Goal: Task Accomplishment & Management: Manage account settings

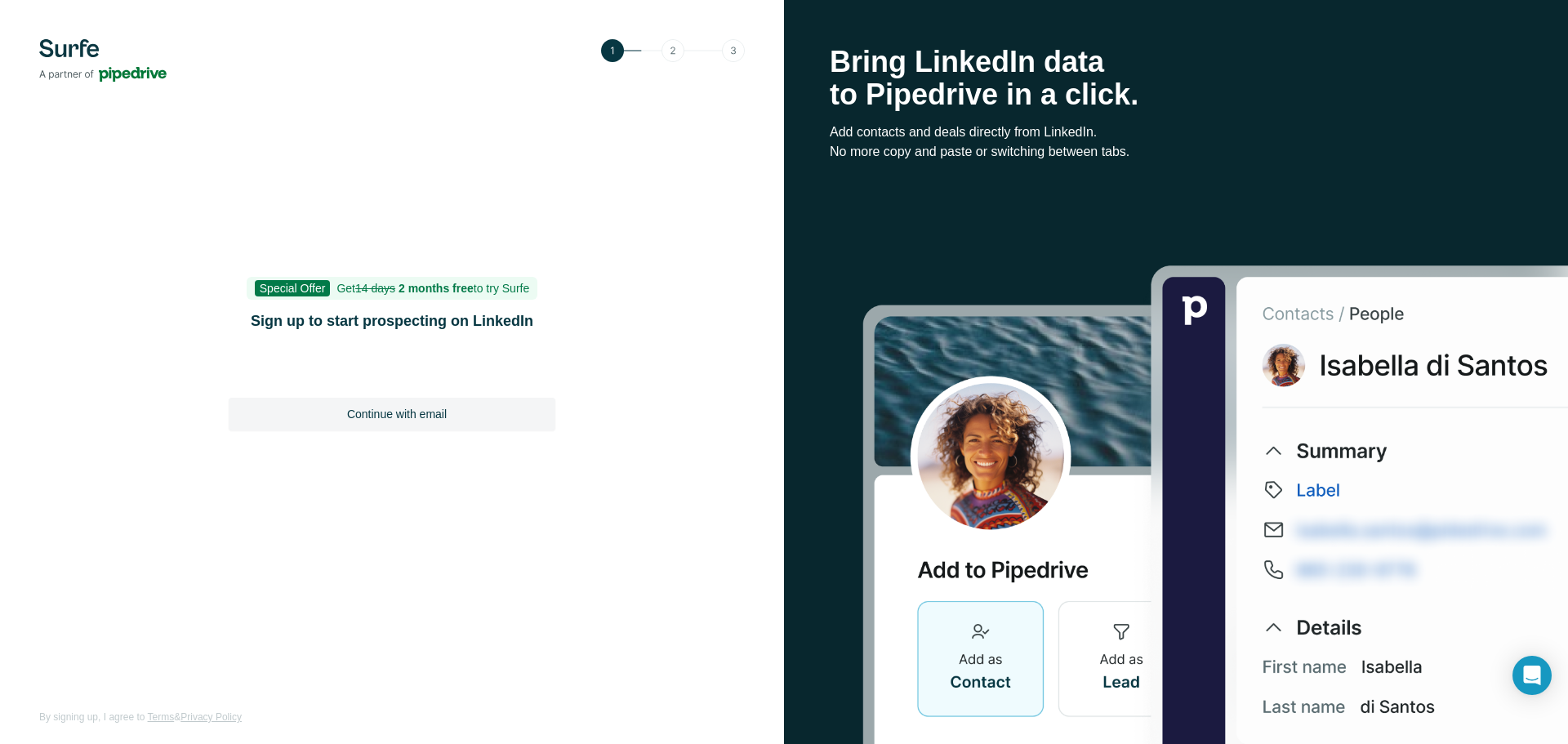
click at [241, 605] on div "Special Offer Get 14 days 2 months free to try Surfe Sign up to start prospecti…" at bounding box center [392, 372] width 784 height 744
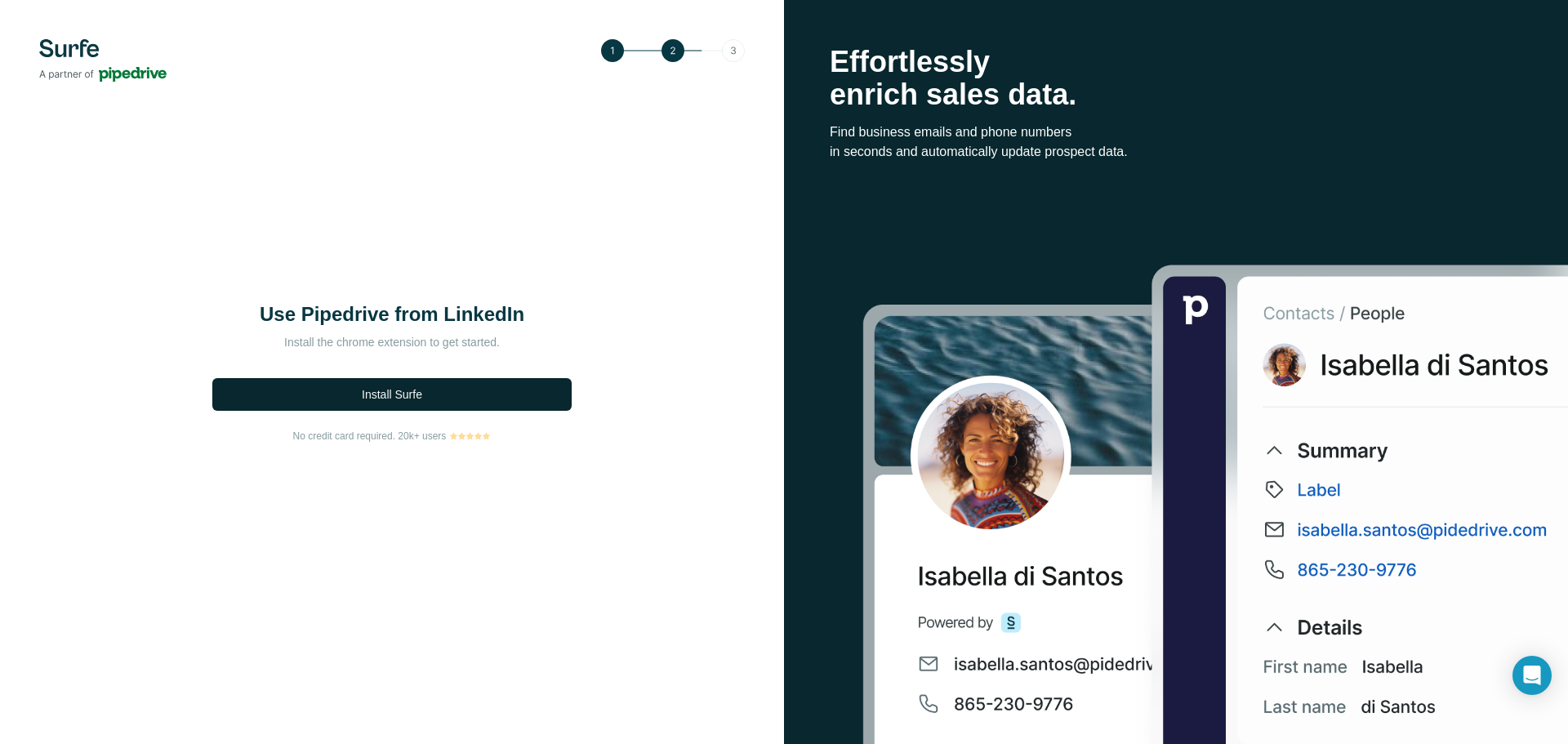
click at [441, 401] on button "Install Surfe" at bounding box center [392, 394] width 359 height 33
click at [735, 56] on img at bounding box center [673, 50] width 144 height 22
click at [735, 55] on img at bounding box center [673, 50] width 144 height 22
click at [409, 401] on span "Install Surfe" at bounding box center [392, 394] width 60 height 17
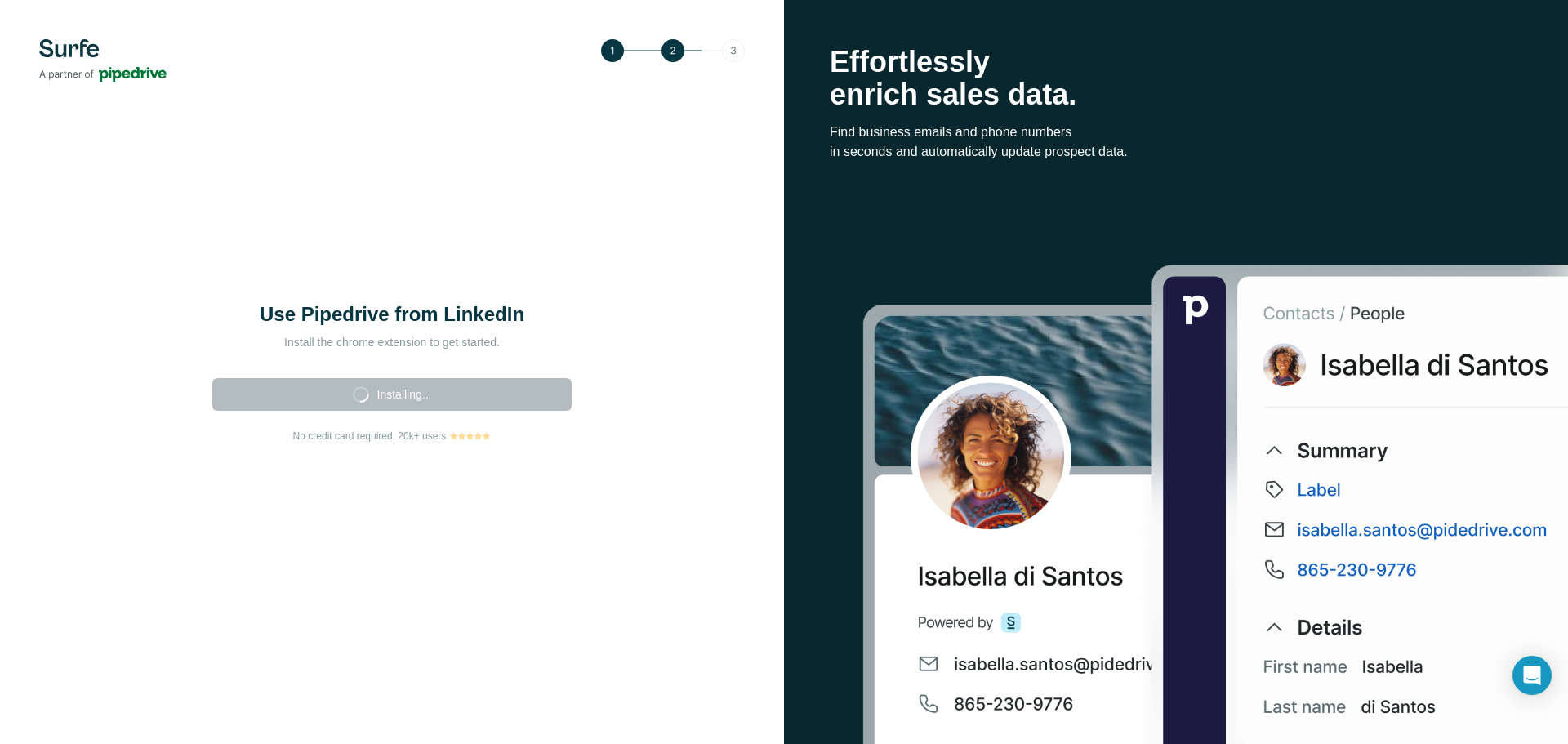
click at [735, 53] on img at bounding box center [673, 50] width 144 height 22
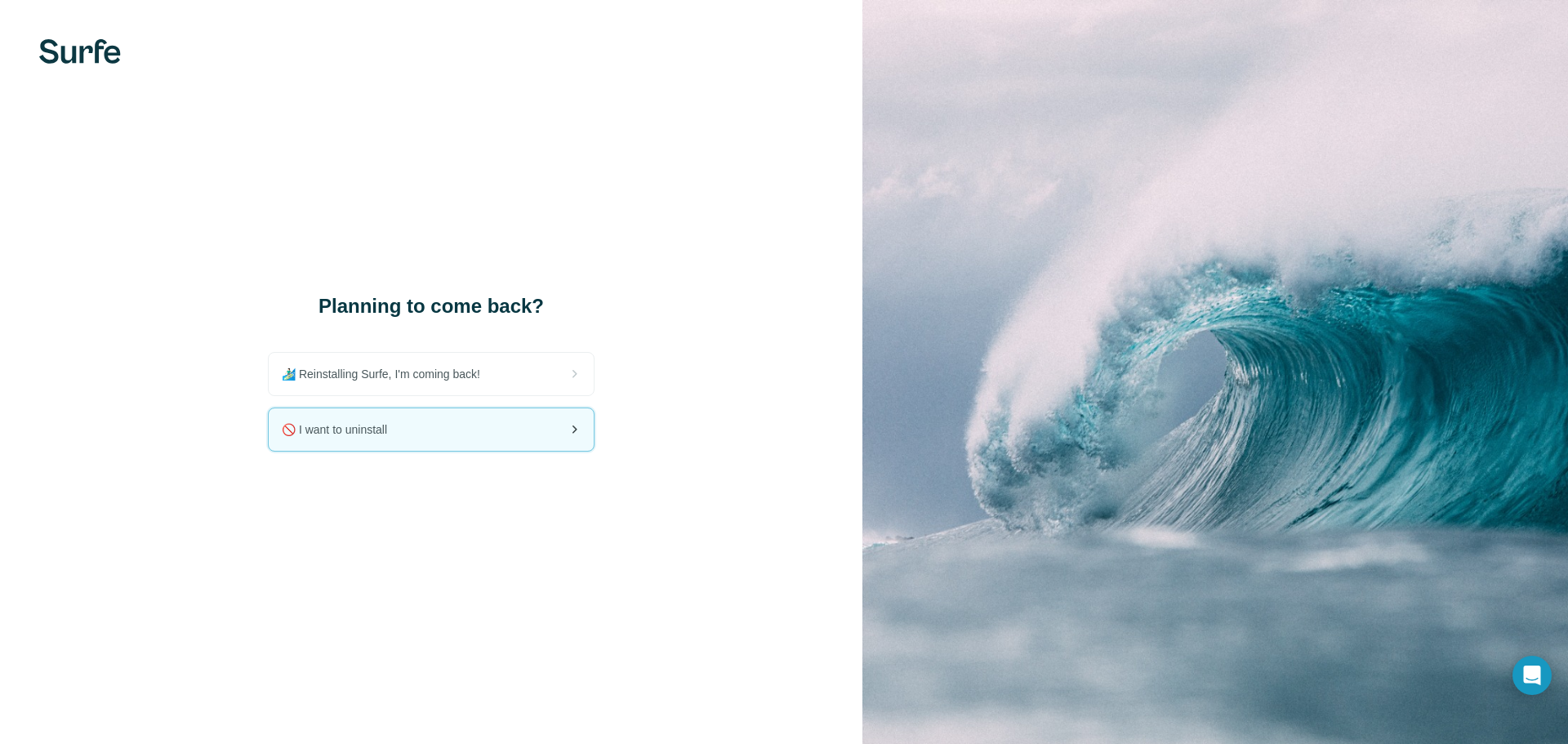
click at [504, 428] on div "🚫 I want to uninstall" at bounding box center [431, 429] width 325 height 43
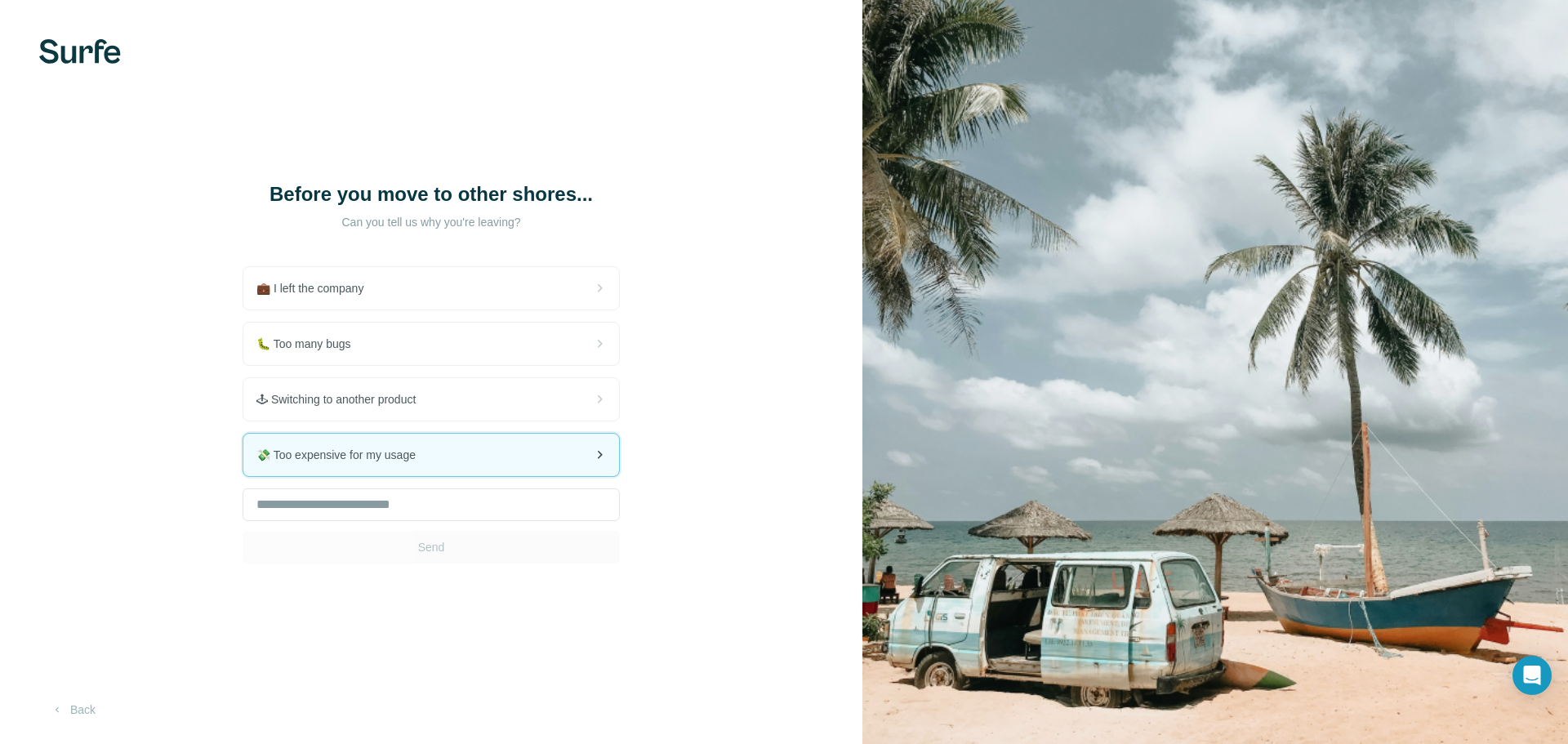
click at [438, 456] on div "💸 Too expensive for my usage" at bounding box center [431, 455] width 376 height 43
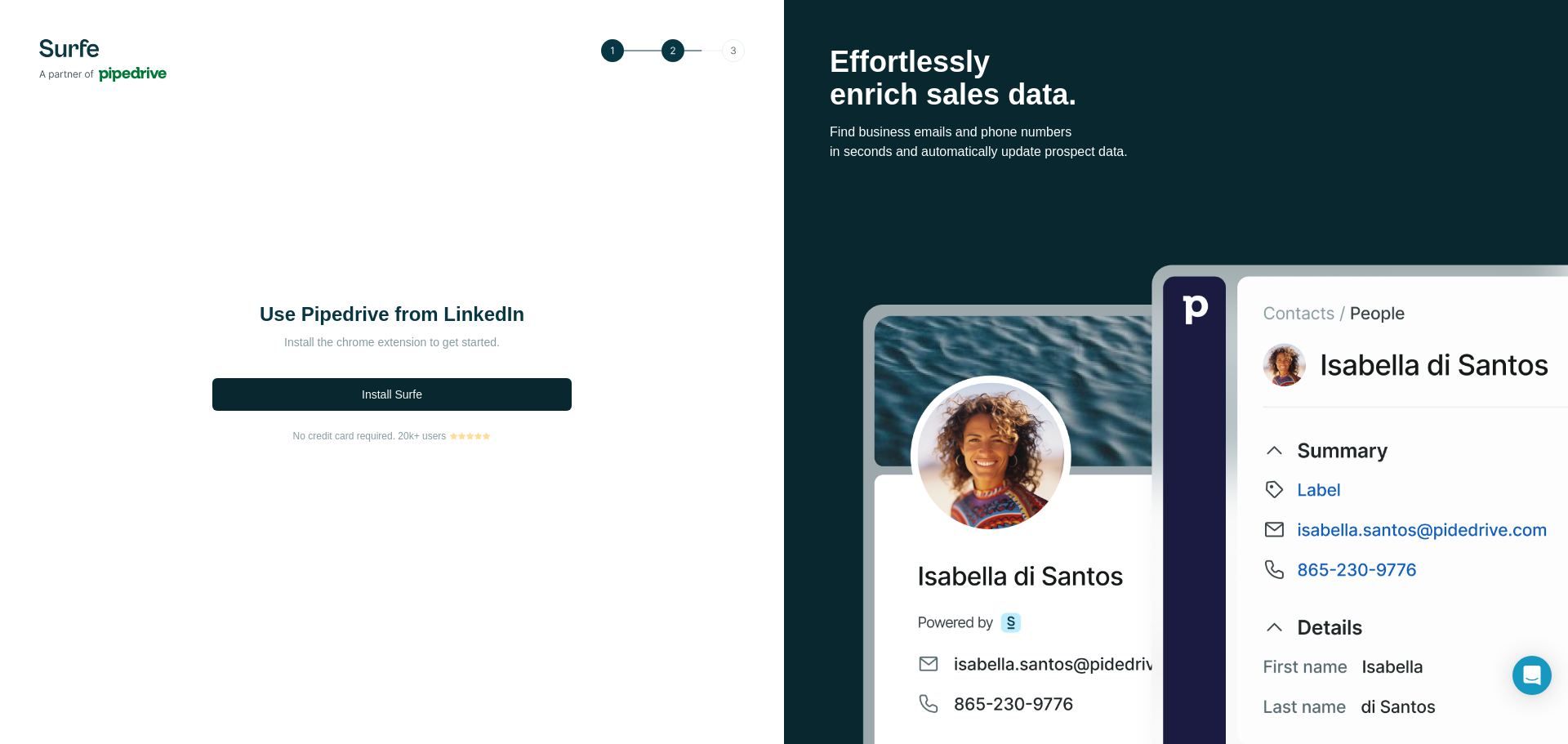
click at [425, 388] on button "Install Surfe" at bounding box center [392, 394] width 359 height 33
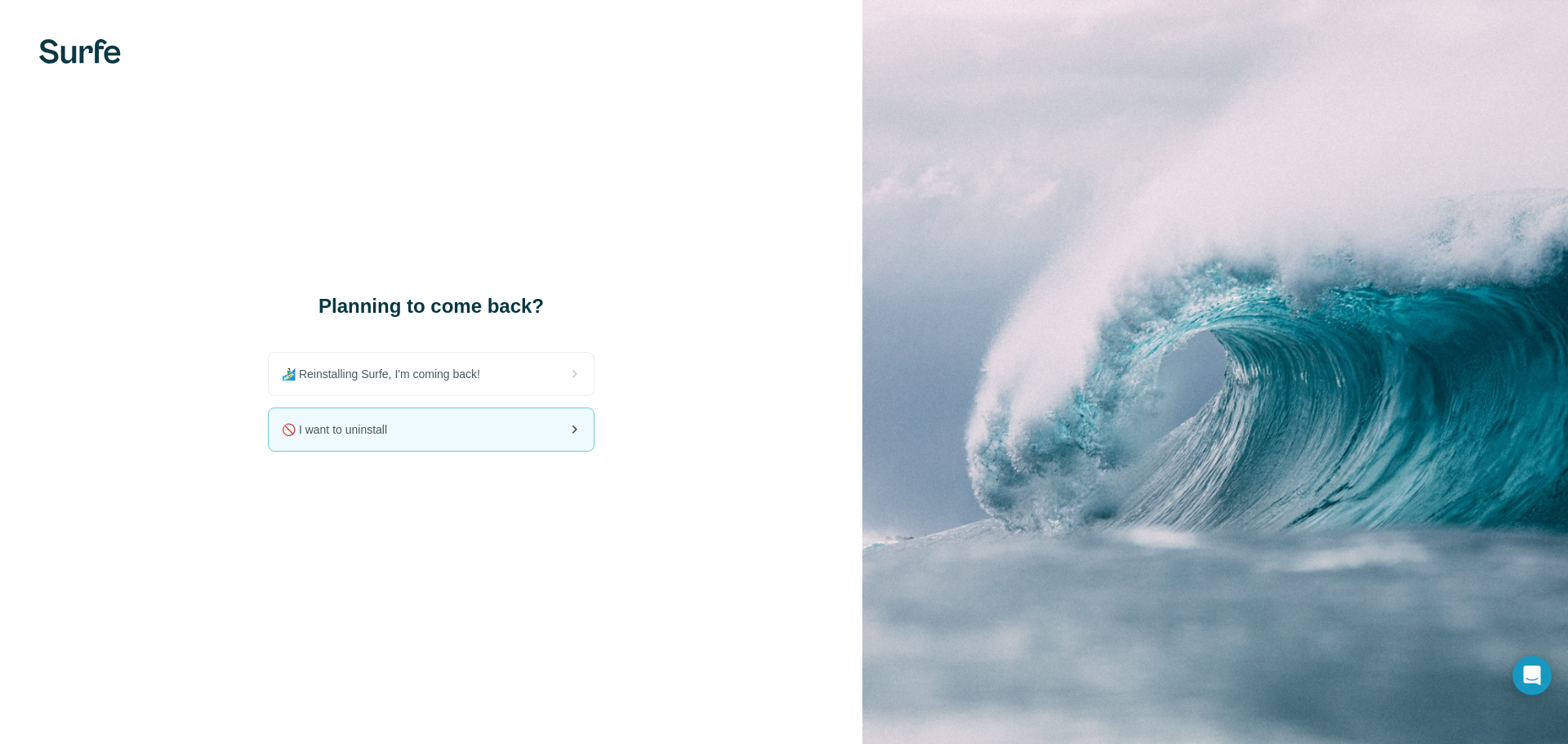
click at [482, 451] on div "🚫 I want to uninstall" at bounding box center [430, 428] width 326 height 44
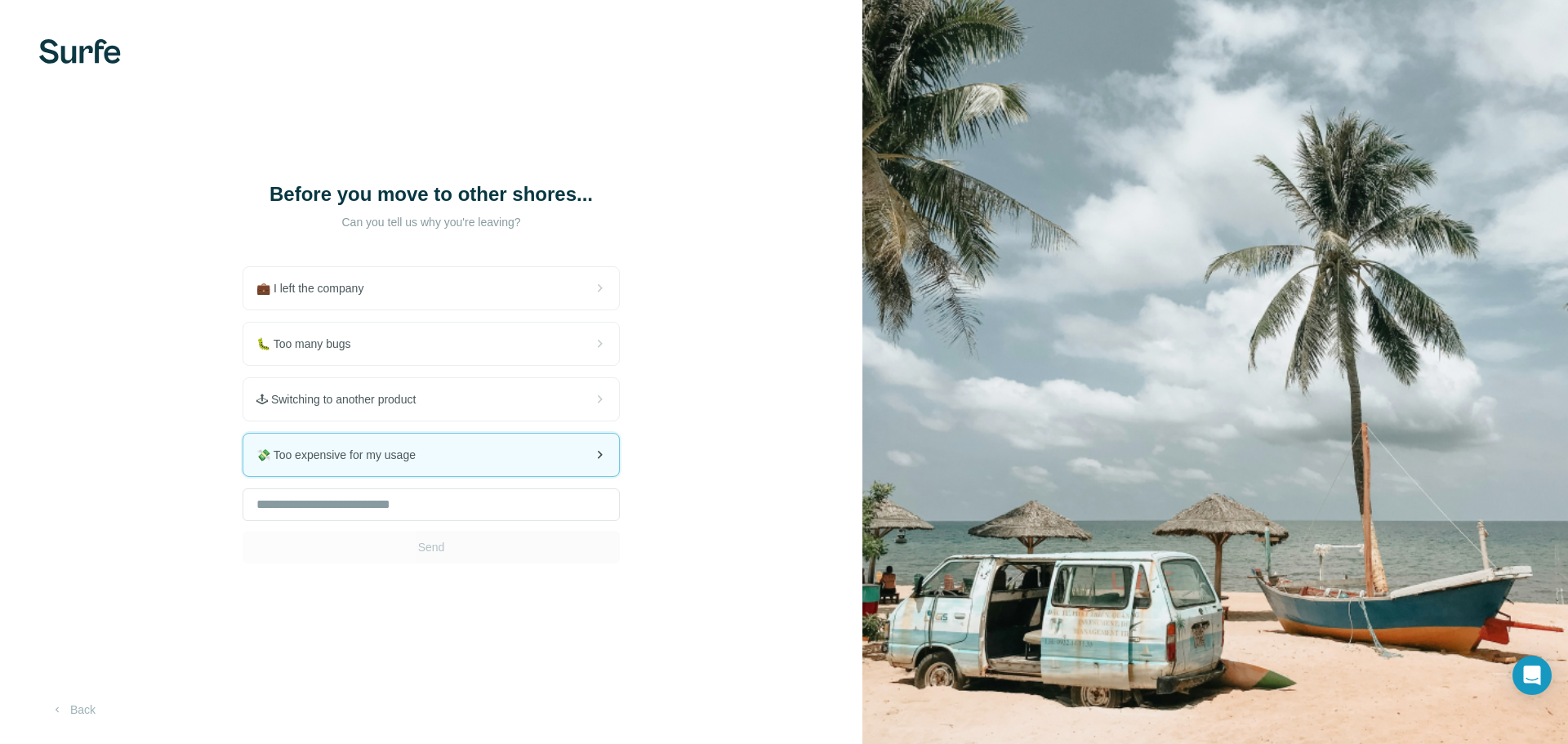
click at [456, 439] on div "💸 Too expensive for my usage" at bounding box center [431, 455] width 376 height 43
